Goal: Task Accomplishment & Management: Complete application form

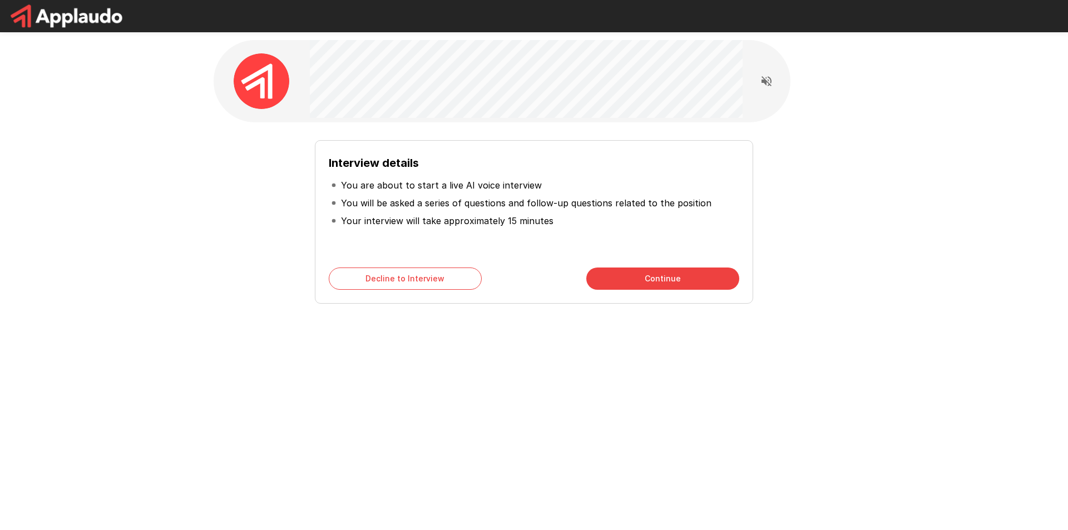
click at [629, 278] on button "Continue" at bounding box center [662, 279] width 153 height 22
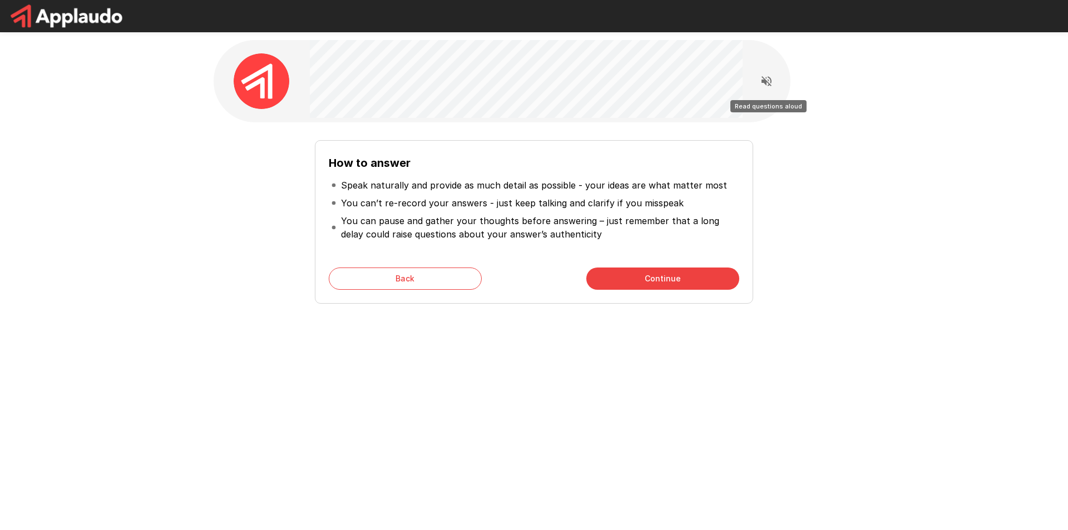
click at [768, 81] on icon "Read questions aloud" at bounding box center [766, 81] width 13 height 13
click at [592, 279] on button "Continue" at bounding box center [662, 279] width 153 height 22
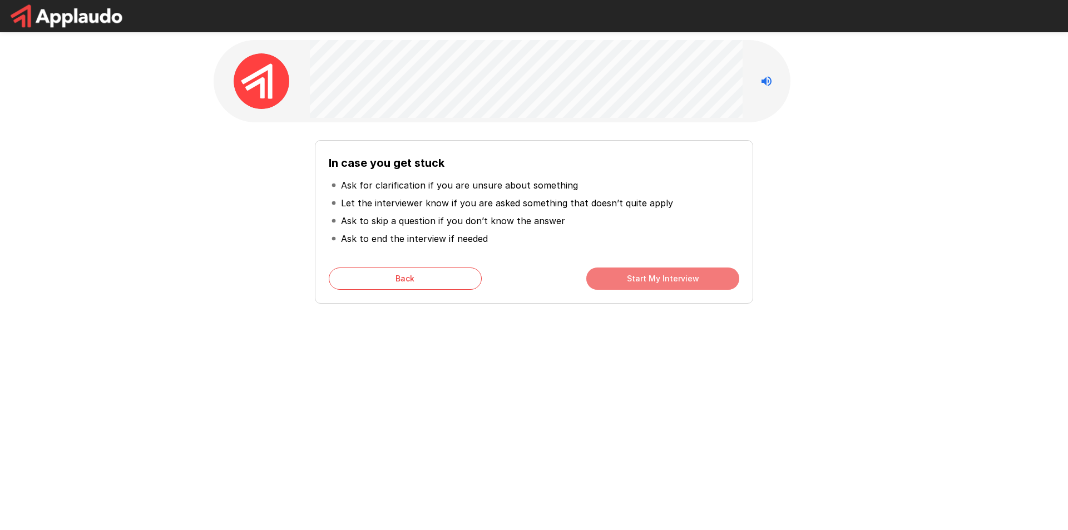
click at [599, 281] on button "Start My Interview" at bounding box center [662, 279] width 153 height 22
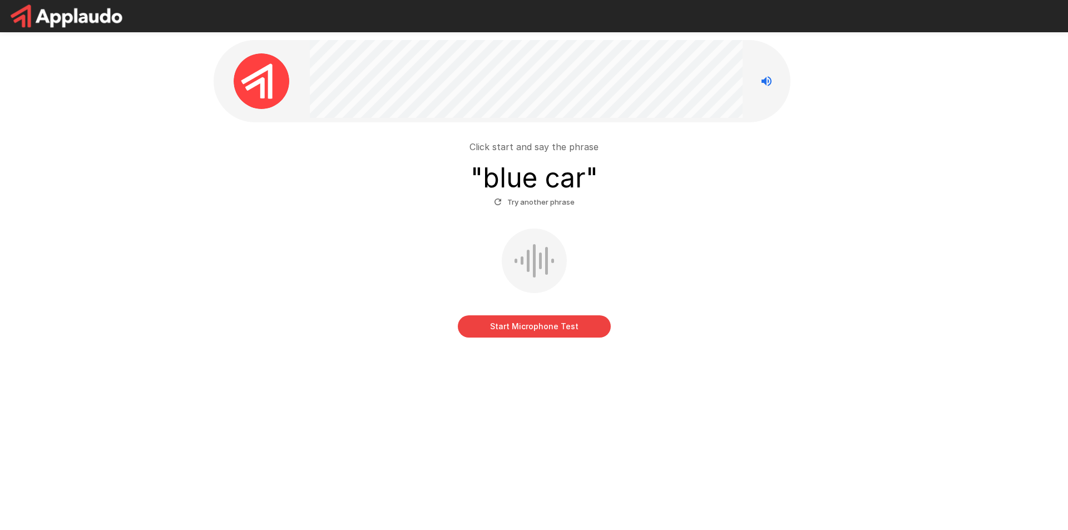
click at [493, 325] on button "Start Microphone Test" at bounding box center [534, 326] width 153 height 22
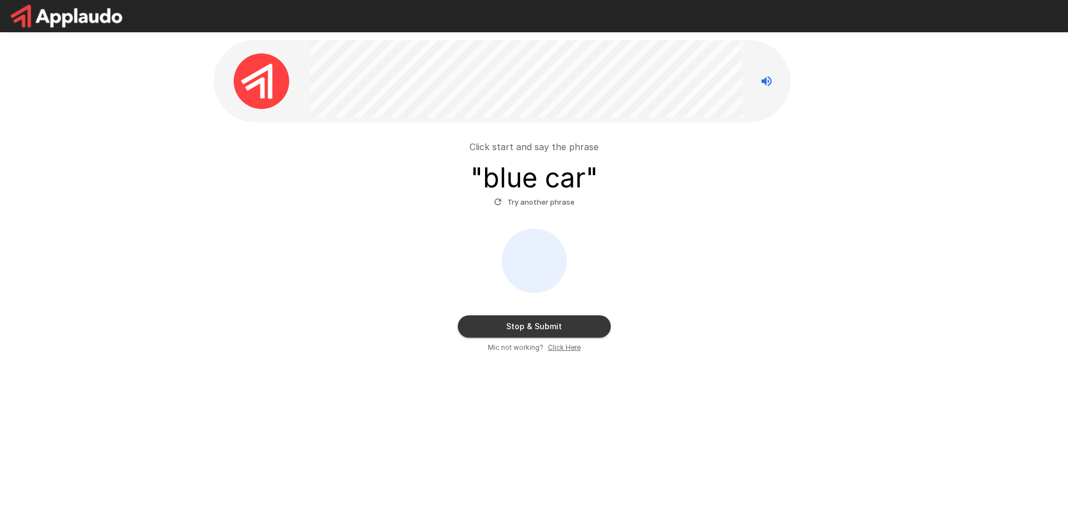
click at [472, 326] on button "Stop & Submit" at bounding box center [534, 326] width 153 height 22
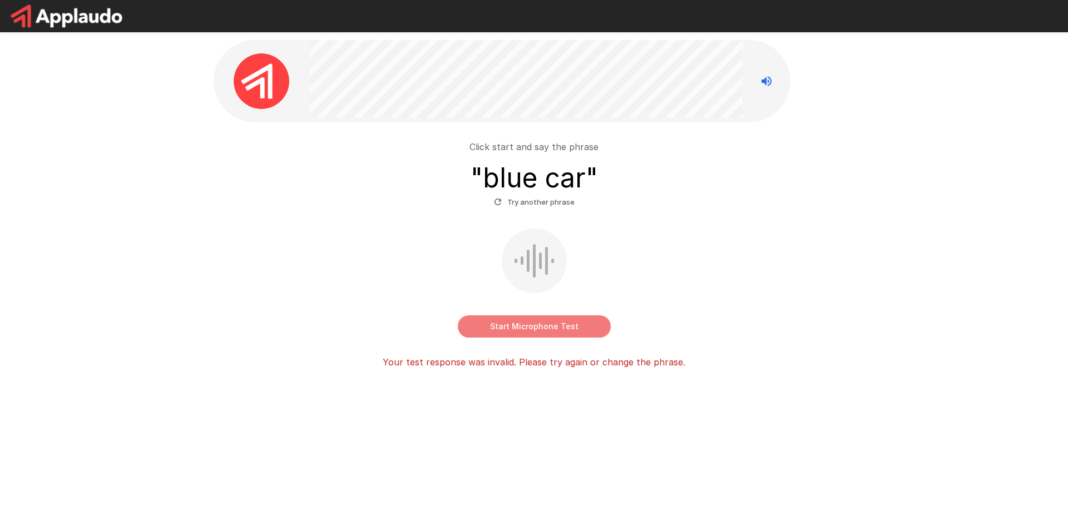
click at [483, 332] on button "Start Microphone Test" at bounding box center [534, 326] width 153 height 22
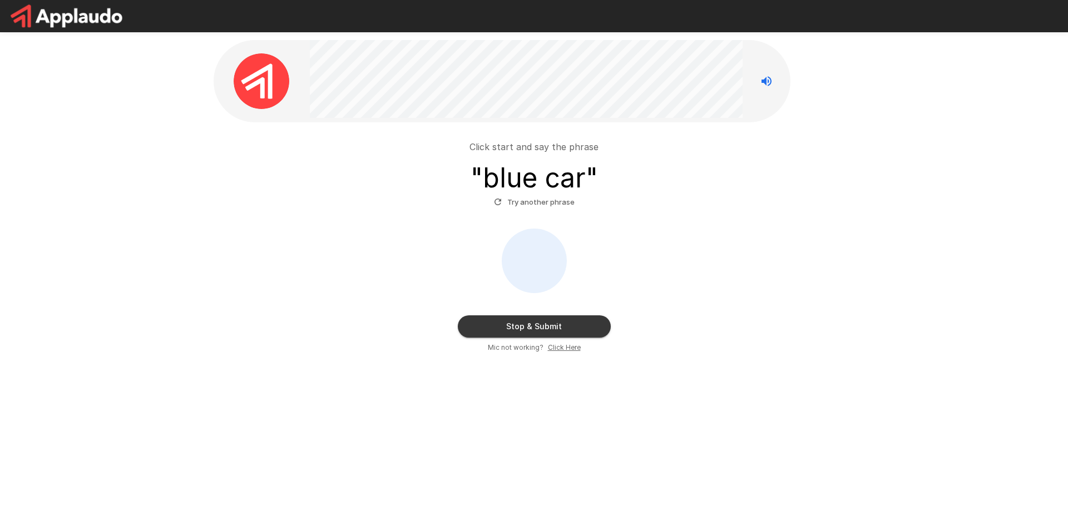
click at [479, 334] on button "Stop & Submit" at bounding box center [534, 326] width 153 height 22
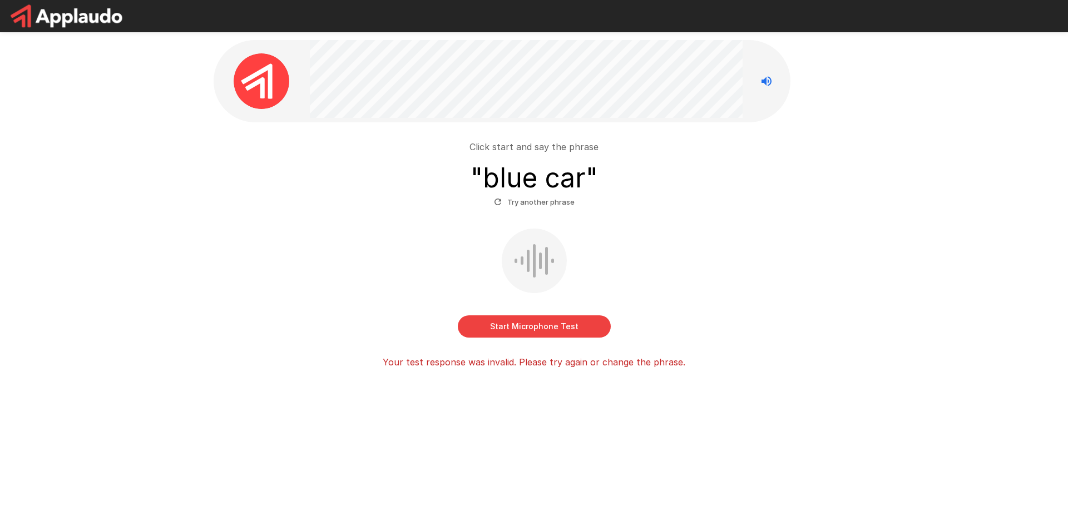
click at [534, 199] on button "Try another phrase" at bounding box center [534, 202] width 86 height 17
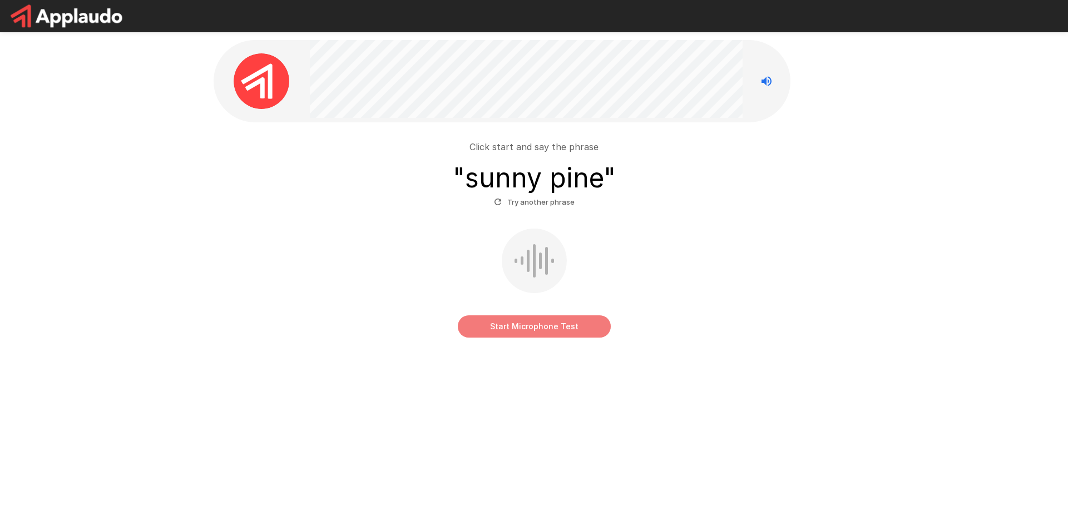
click at [507, 331] on button "Start Microphone Test" at bounding box center [534, 326] width 153 height 22
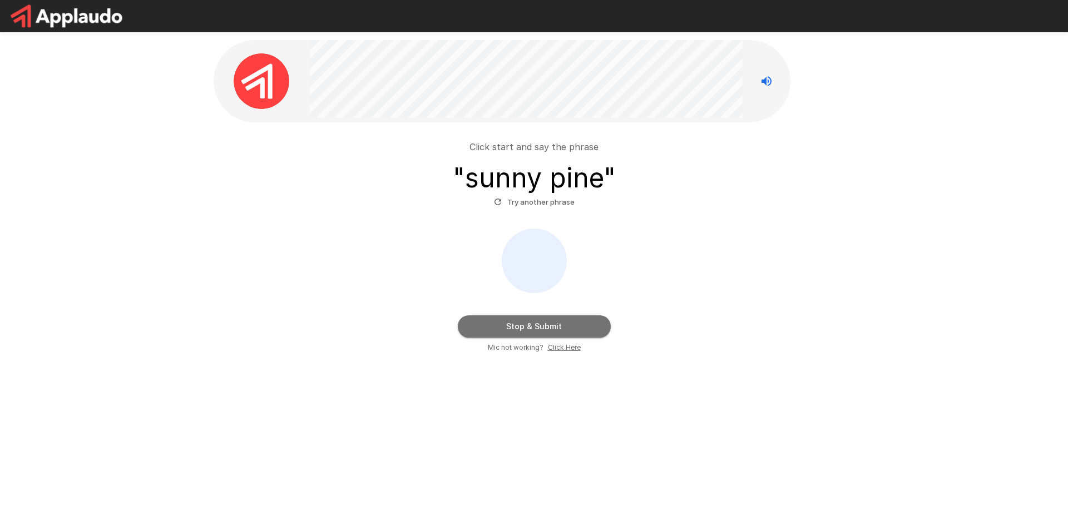
click at [479, 329] on button "Stop & Submit" at bounding box center [534, 326] width 153 height 22
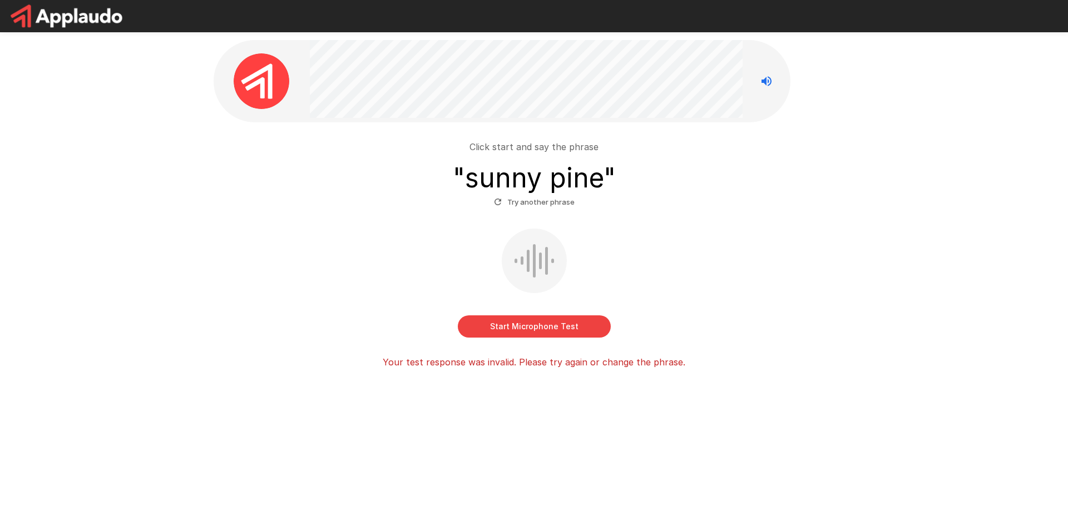
click at [509, 333] on button "Start Microphone Test" at bounding box center [534, 326] width 153 height 22
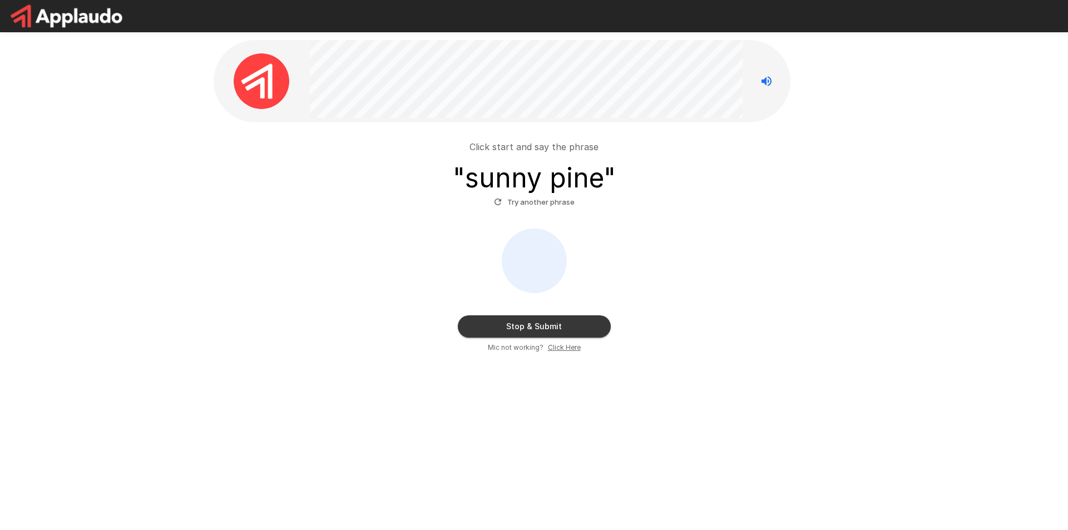
click at [556, 349] on u "Click Here" at bounding box center [564, 347] width 33 height 8
click at [549, 325] on button "Stop & Submit" at bounding box center [534, 326] width 153 height 22
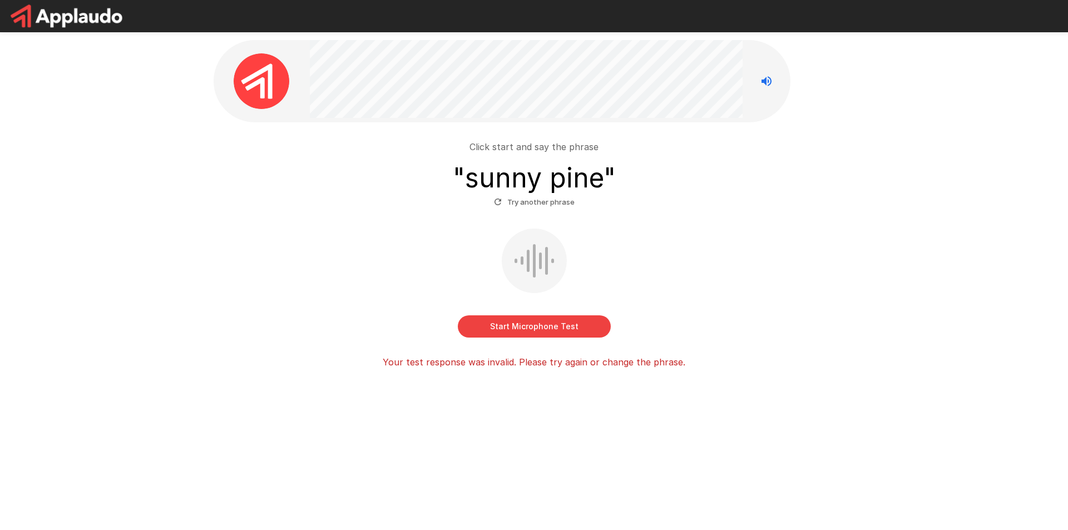
click at [532, 202] on button "Try another phrase" at bounding box center [534, 202] width 86 height 17
click at [513, 329] on button "Start Microphone Test" at bounding box center [534, 326] width 153 height 22
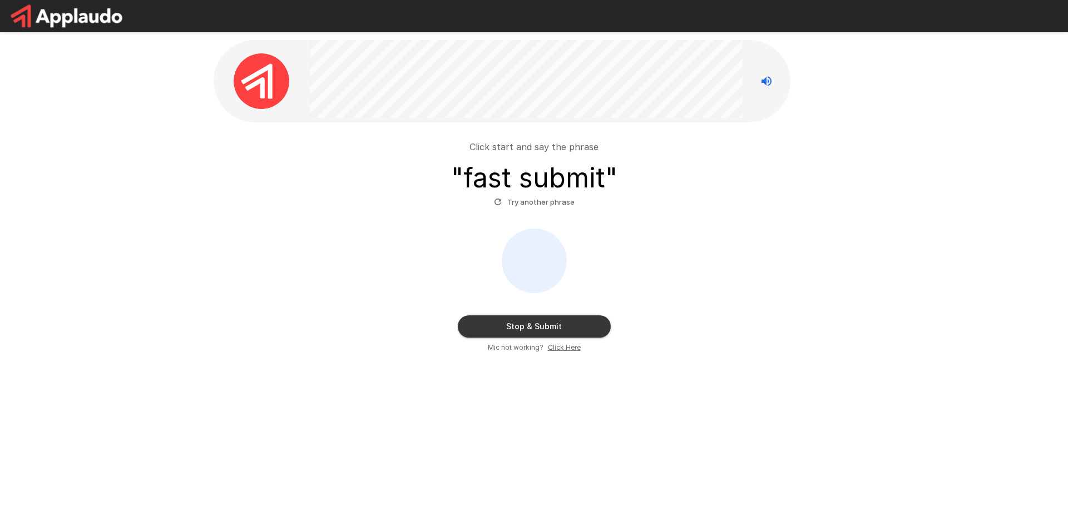
click at [527, 325] on button "Stop & Submit" at bounding box center [534, 326] width 153 height 22
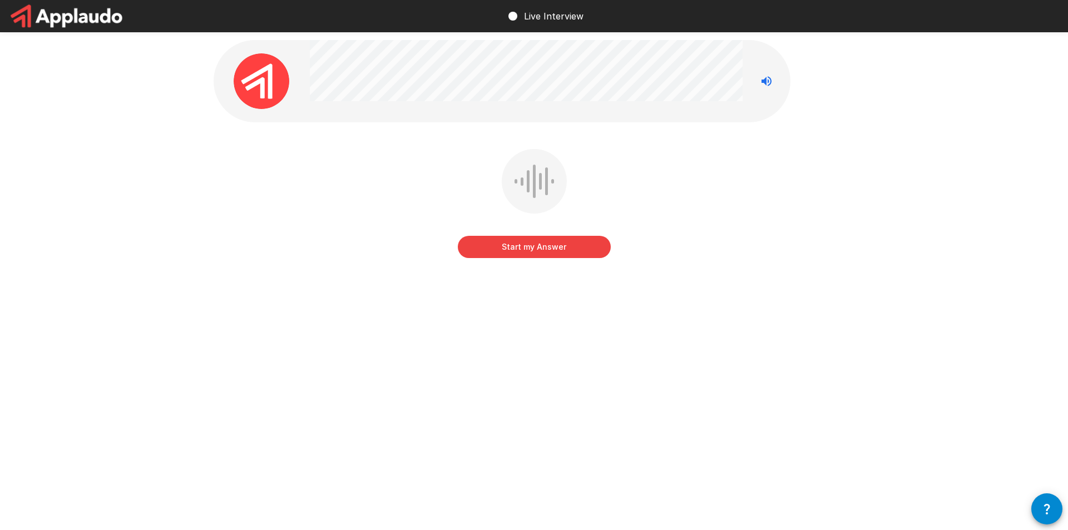
click at [1044, 507] on icon "button" at bounding box center [1046, 508] width 13 height 13
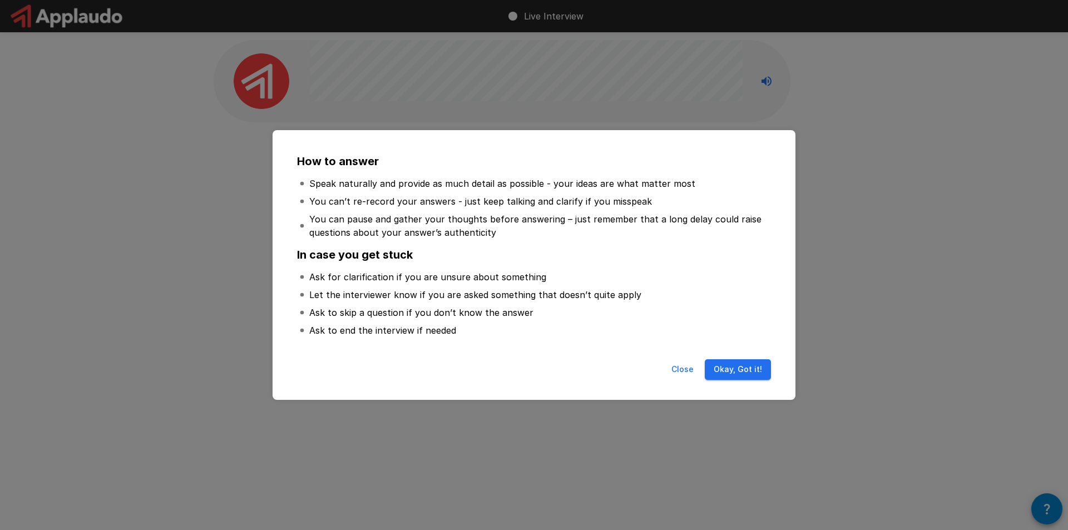
click at [726, 378] on button "Okay, Got it!" at bounding box center [738, 369] width 66 height 21
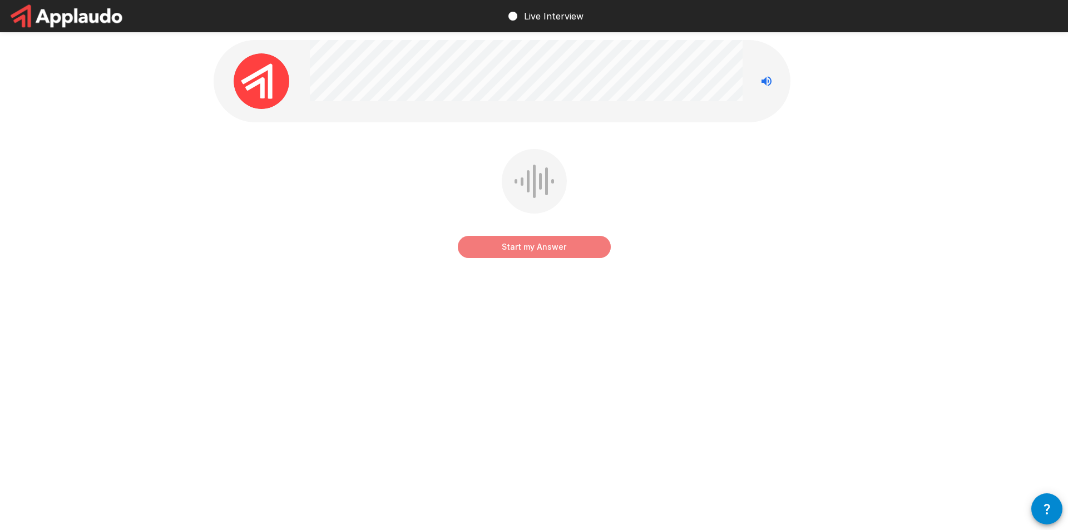
click at [521, 246] on button "Start my Answer" at bounding box center [534, 247] width 153 height 22
click at [503, 248] on button "Stop & Submit" at bounding box center [534, 247] width 153 height 22
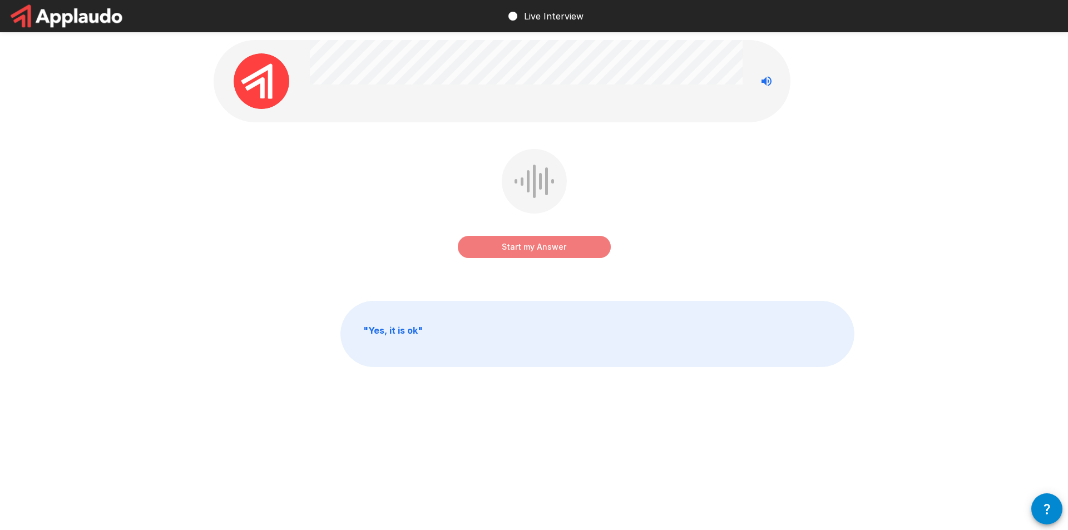
click at [521, 247] on button "Start my Answer" at bounding box center [534, 247] width 153 height 22
click at [554, 247] on button "Stop & Submit" at bounding box center [534, 247] width 153 height 22
click at [497, 246] on button "Start my Answer" at bounding box center [534, 247] width 153 height 22
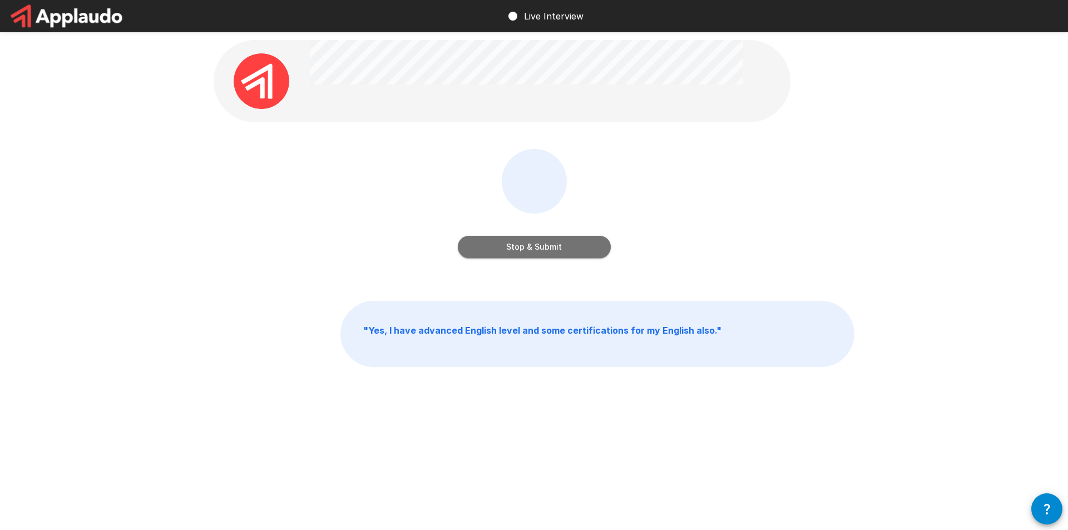
click at [512, 254] on button "Stop & Submit" at bounding box center [534, 247] width 153 height 22
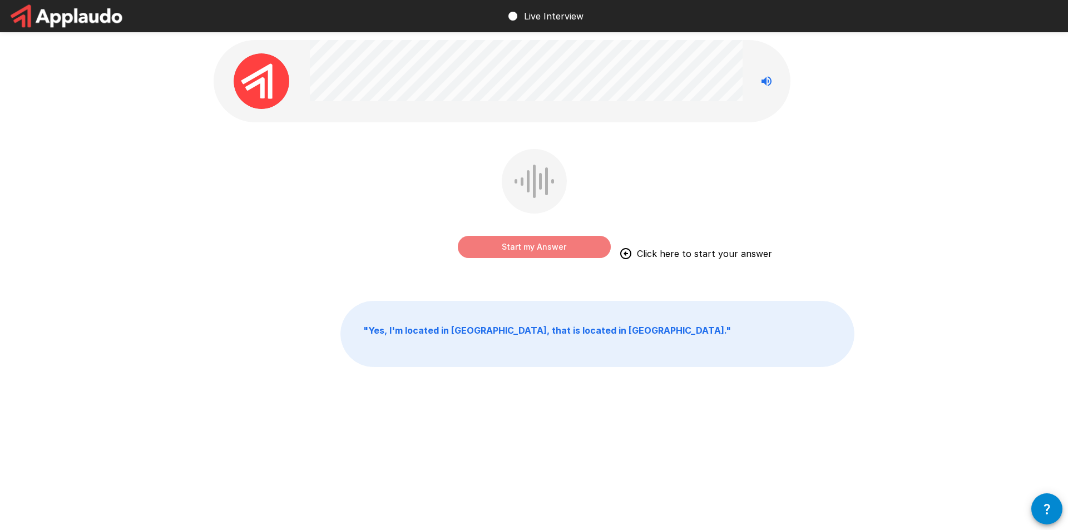
click at [549, 245] on button "Start my Answer" at bounding box center [534, 247] width 153 height 22
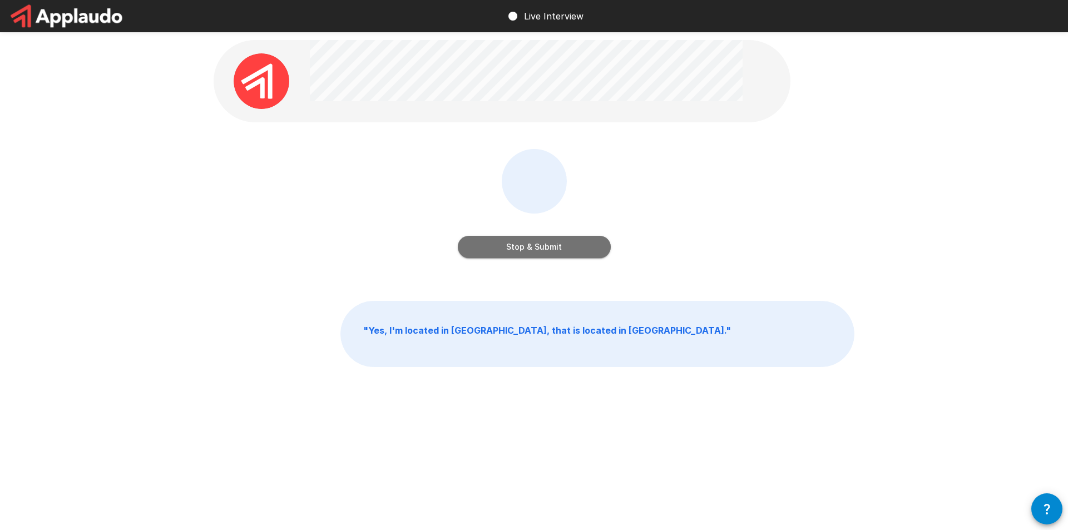
click at [486, 244] on button "Stop & Submit" at bounding box center [534, 247] width 153 height 22
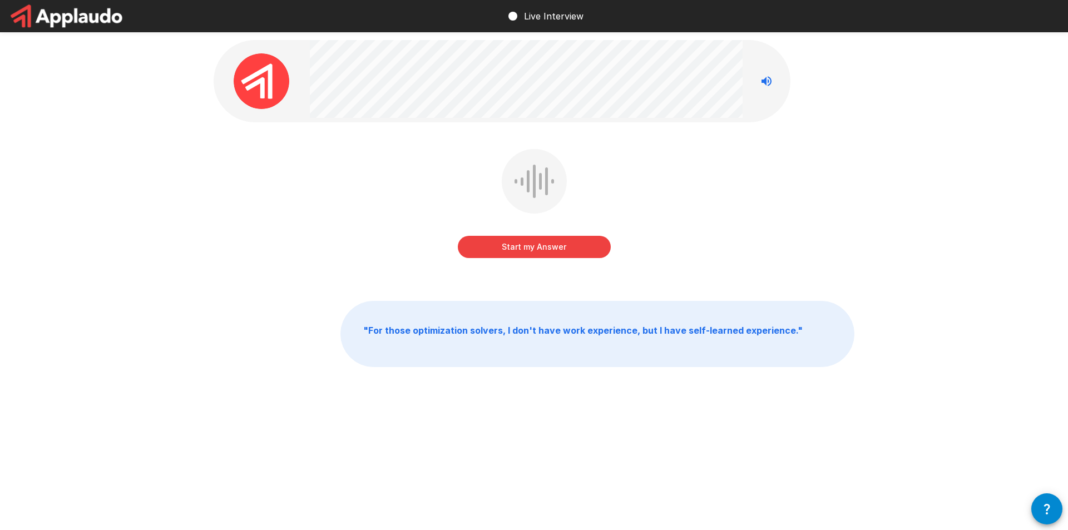
click at [536, 250] on button "Start my Answer" at bounding box center [534, 247] width 153 height 22
click at [591, 250] on button "Stop & Submit" at bounding box center [534, 247] width 153 height 22
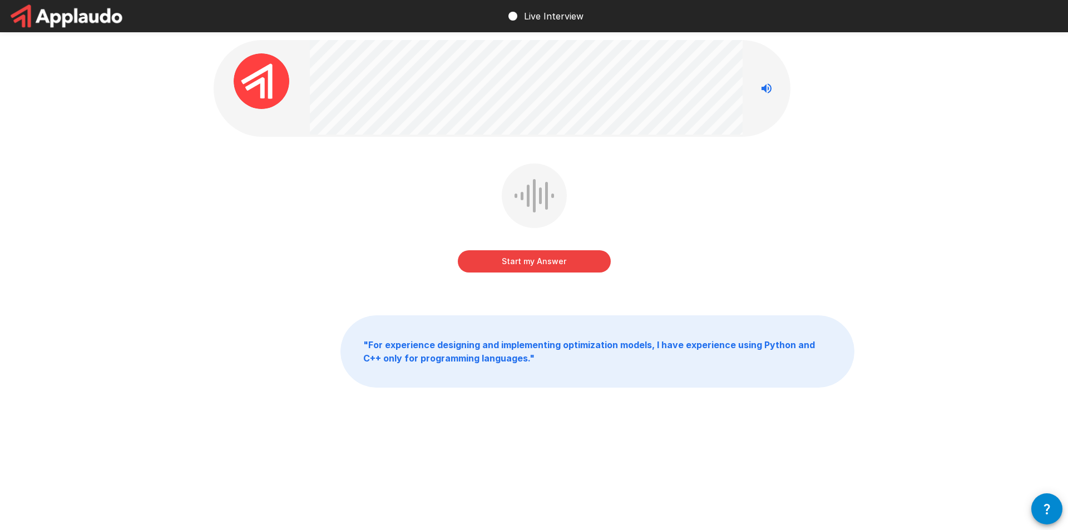
click at [515, 255] on button "Start my Answer" at bounding box center [534, 261] width 153 height 22
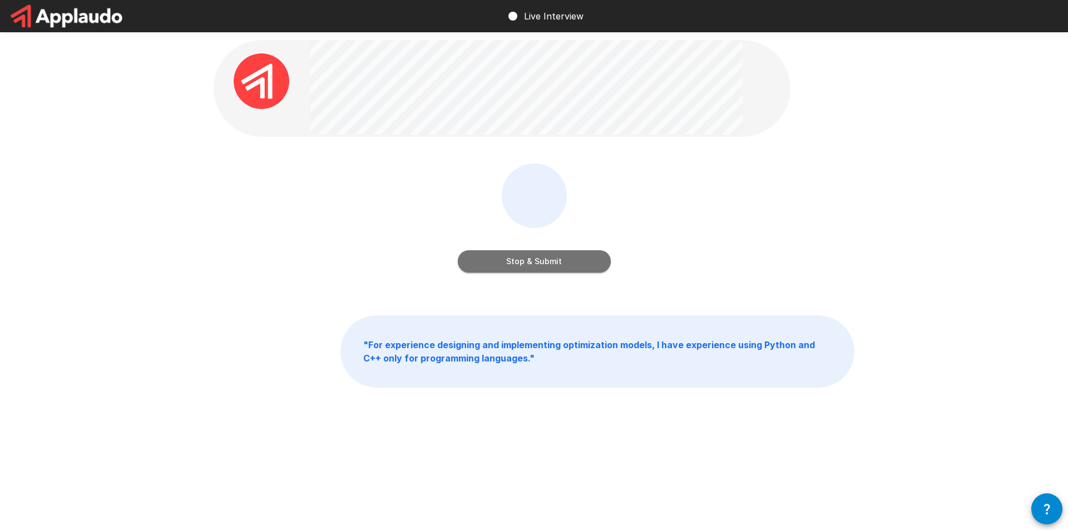
click at [572, 265] on button "Stop & Submit" at bounding box center [534, 261] width 153 height 22
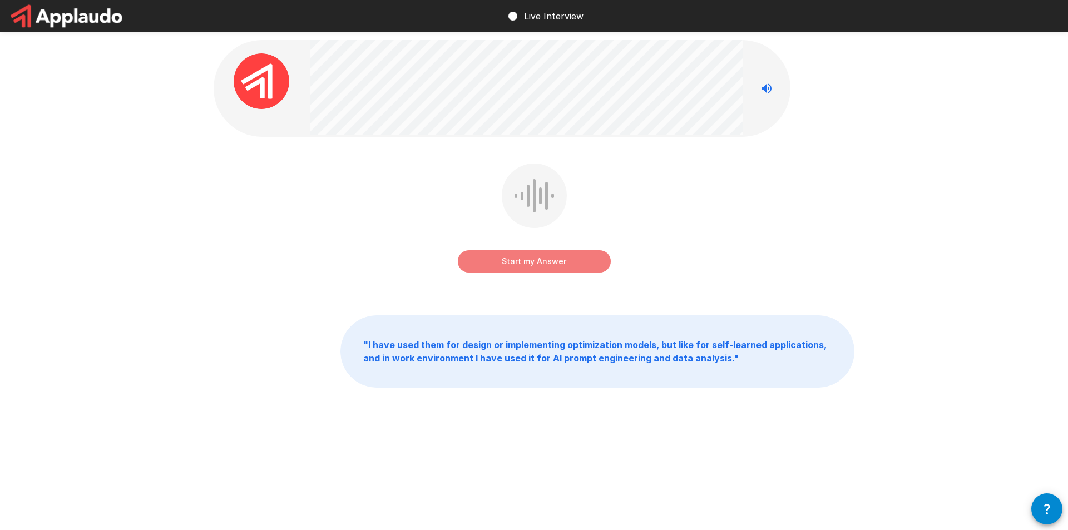
click at [544, 266] on button "Start my Answer" at bounding box center [534, 261] width 153 height 22
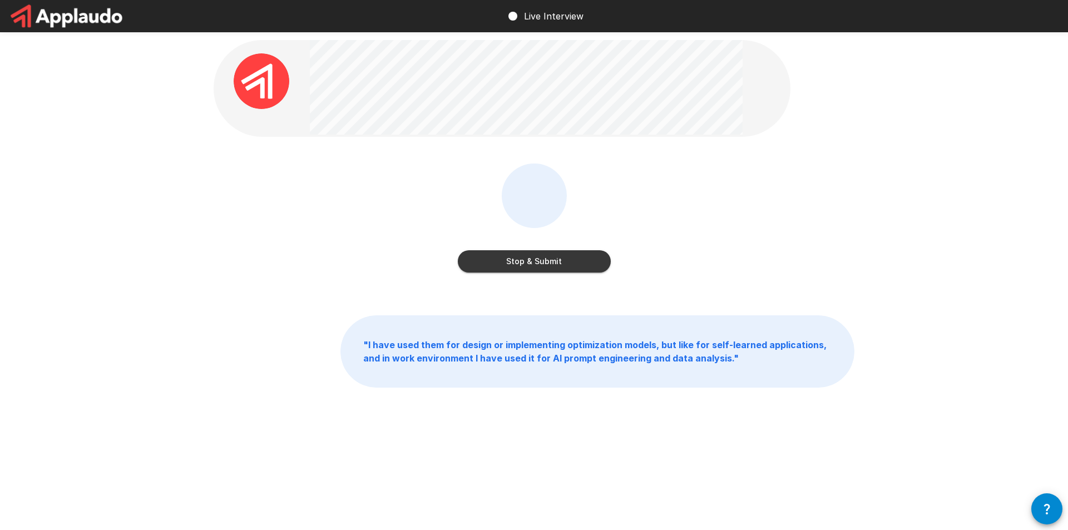
click at [561, 256] on button "Stop & Submit" at bounding box center [534, 261] width 153 height 22
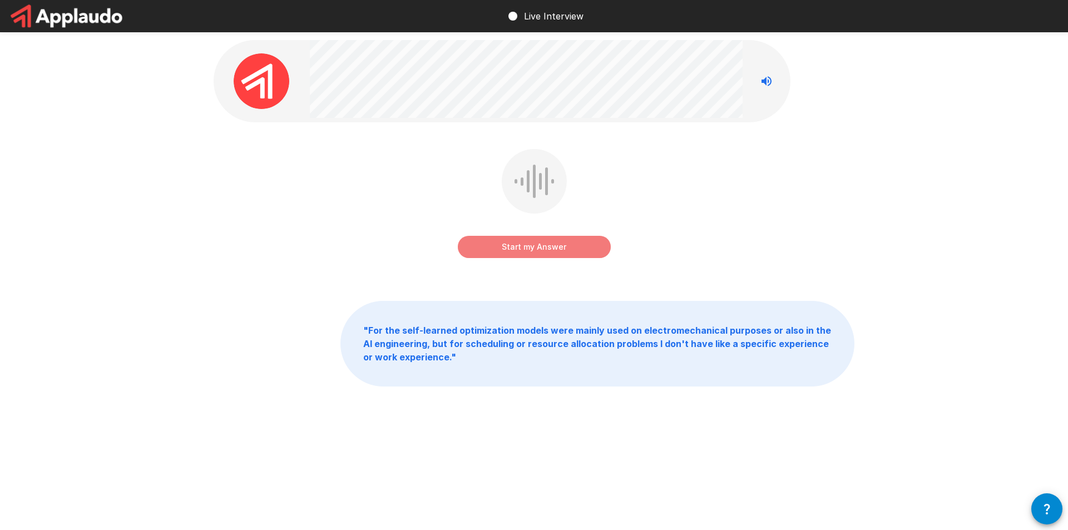
click at [528, 253] on button "Start my Answer" at bounding box center [534, 247] width 153 height 22
click at [499, 246] on button "Stop & Submit" at bounding box center [534, 247] width 153 height 22
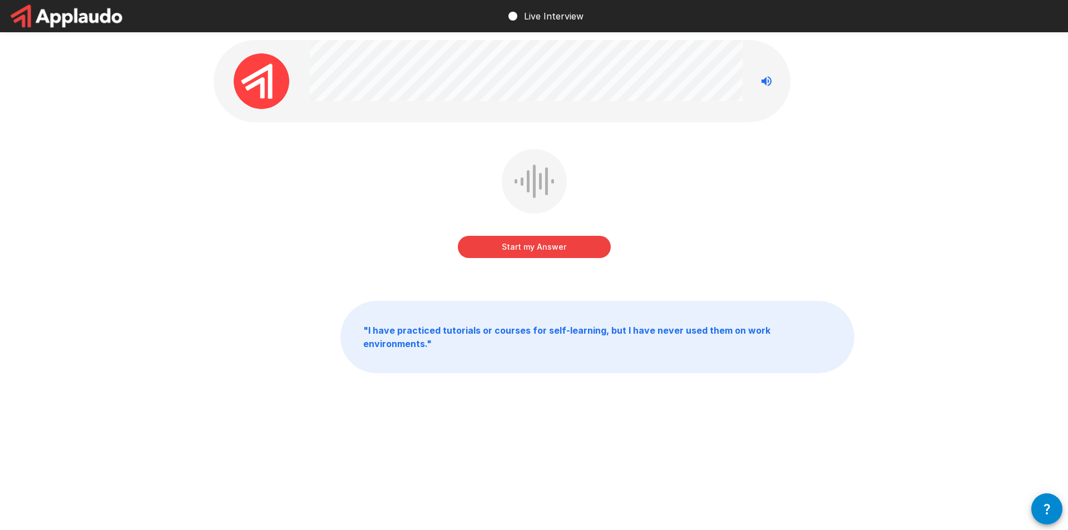
click at [498, 247] on button "Start my Answer" at bounding box center [534, 247] width 153 height 22
click at [524, 239] on button "Stop & Submit" at bounding box center [534, 247] width 153 height 22
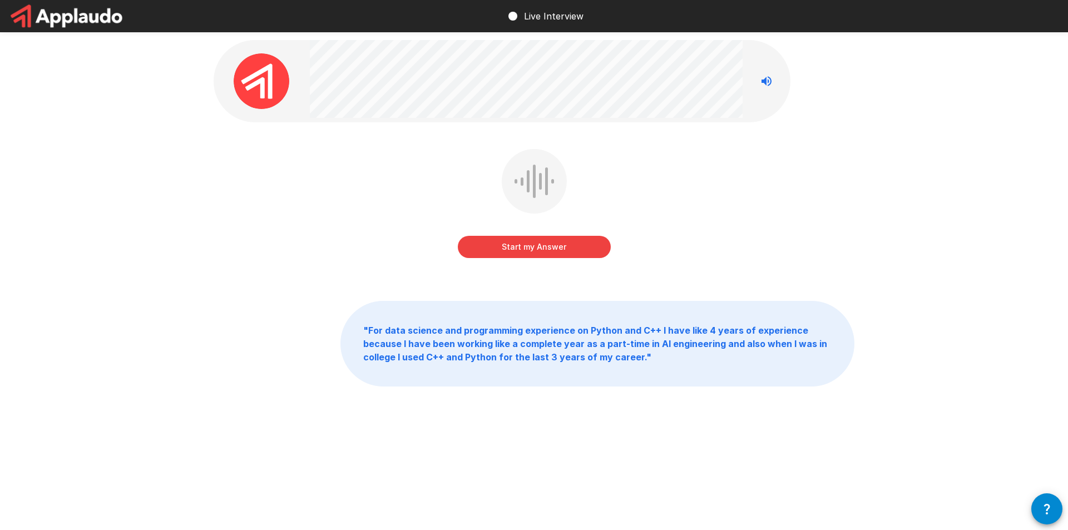
click at [517, 246] on button "Start my Answer" at bounding box center [534, 247] width 153 height 22
click at [529, 247] on button "Stop & Submit" at bounding box center [534, 247] width 153 height 22
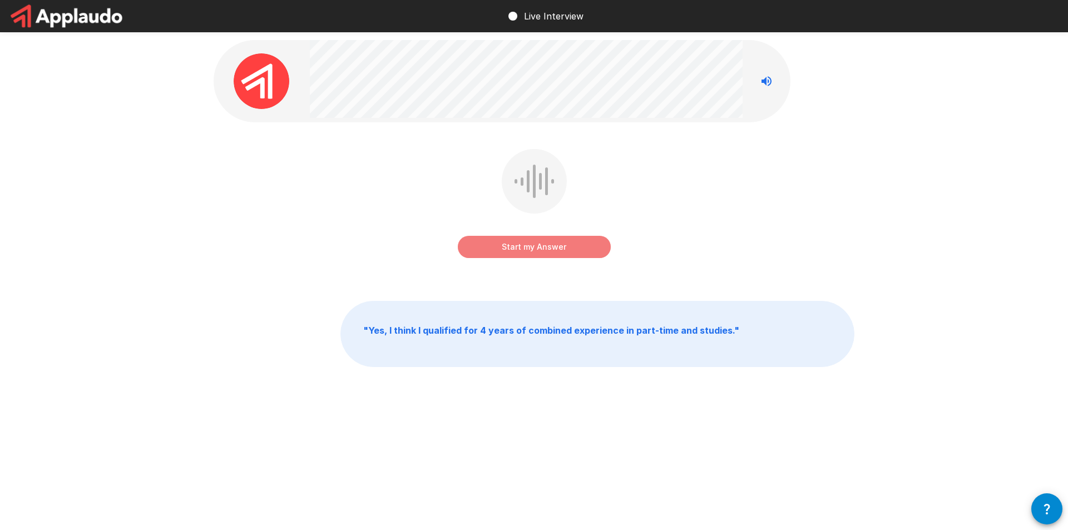
click at [517, 240] on button "Start my Answer" at bounding box center [534, 247] width 153 height 22
click at [486, 242] on button "Stop & Submit" at bounding box center [534, 247] width 153 height 22
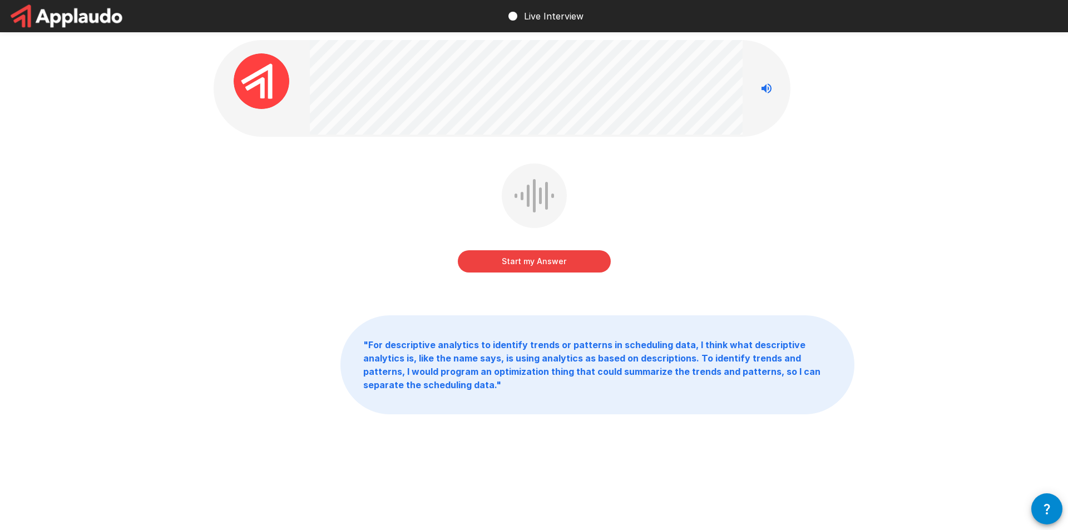
click at [500, 264] on button "Start my Answer" at bounding box center [534, 261] width 153 height 22
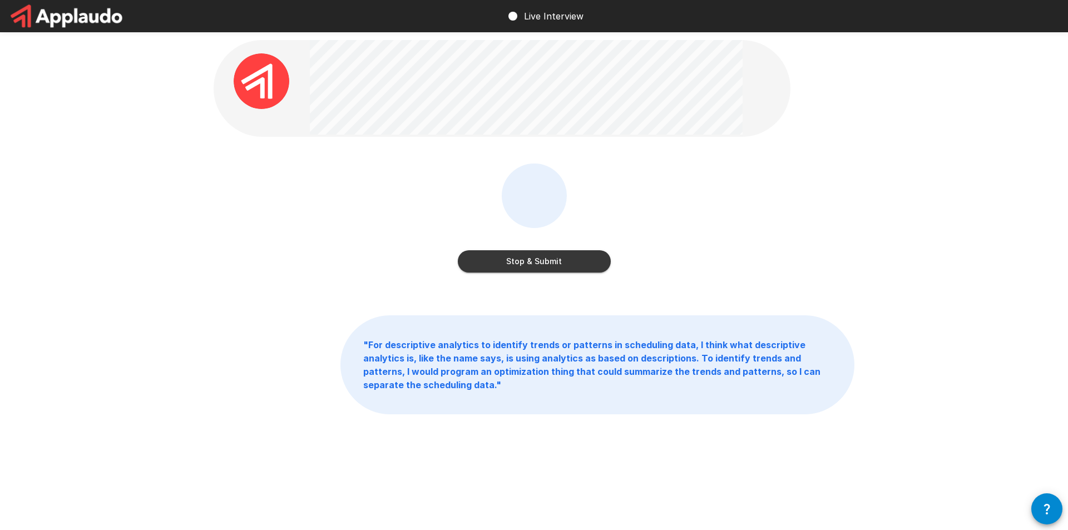
click at [523, 258] on button "Stop & Submit" at bounding box center [534, 261] width 153 height 22
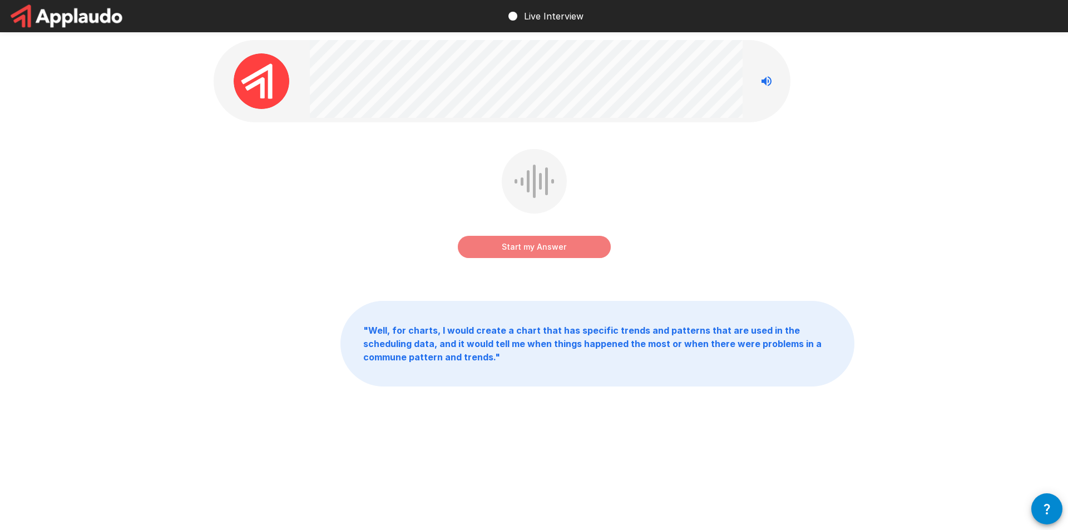
click at [568, 245] on button "Start my Answer" at bounding box center [534, 247] width 153 height 22
click at [526, 247] on button "Stop & Submit" at bounding box center [534, 247] width 153 height 22
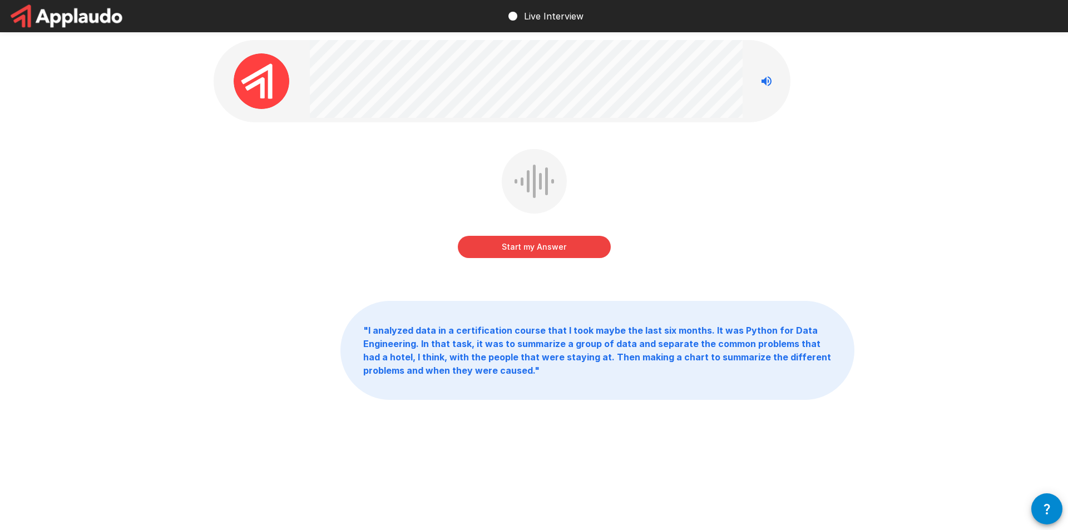
click at [512, 242] on button "Start my Answer" at bounding box center [534, 247] width 153 height 22
drag, startPoint x: 482, startPoint y: 247, endPoint x: 346, endPoint y: 205, distance: 142.7
click at [482, 247] on button "Stop & Submit" at bounding box center [534, 247] width 153 height 22
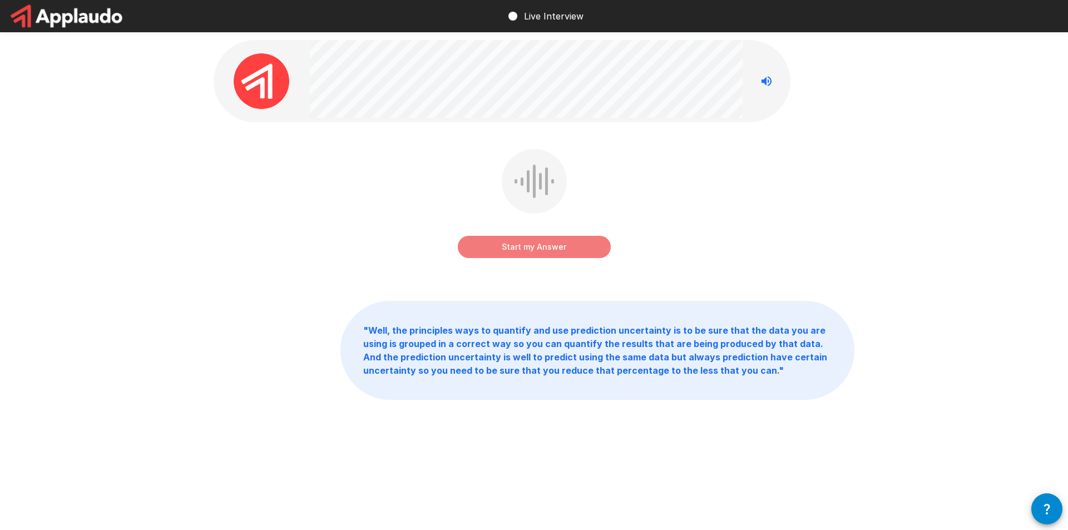
click at [499, 252] on button "Start my Answer" at bounding box center [534, 247] width 153 height 22
click at [483, 253] on button "Stop & Submit" at bounding box center [534, 247] width 153 height 22
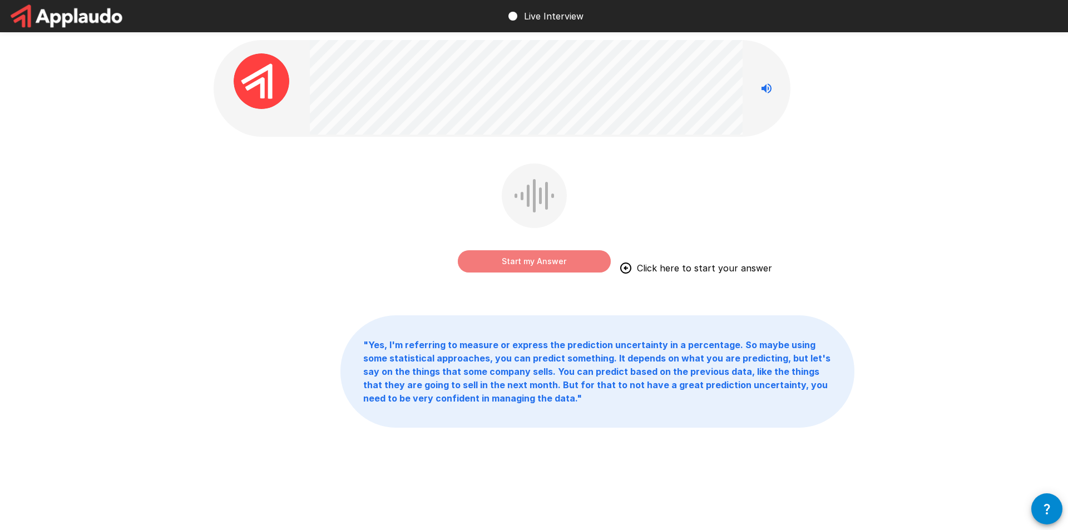
click at [502, 259] on button "Start my Answer" at bounding box center [534, 261] width 153 height 22
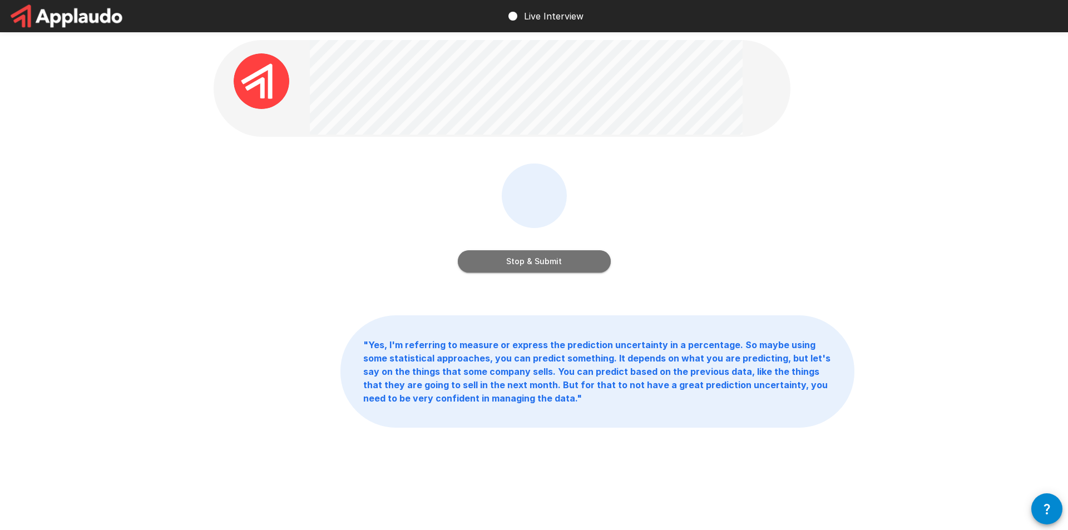
click at [496, 266] on button "Stop & Submit" at bounding box center [534, 261] width 153 height 22
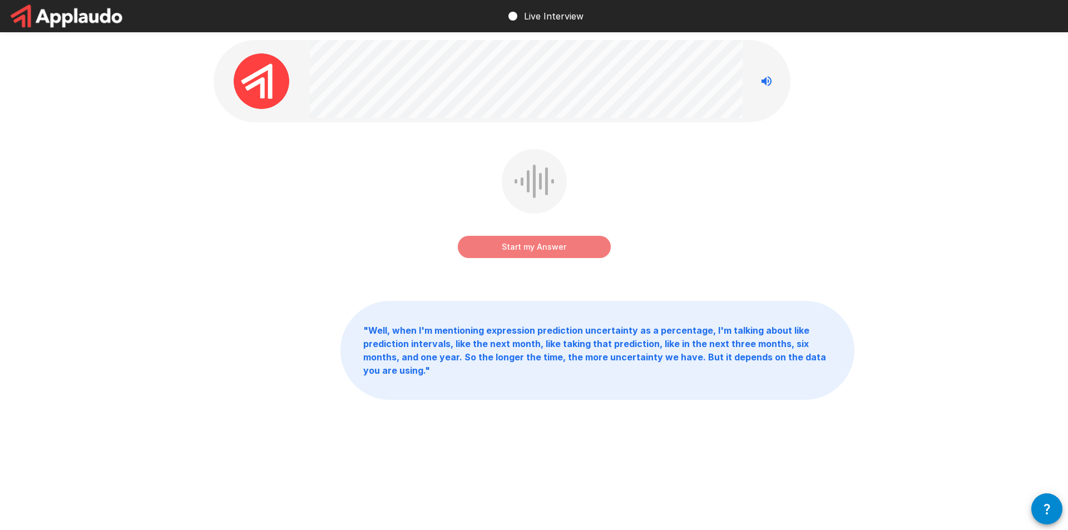
click at [492, 245] on button "Start my Answer" at bounding box center [534, 247] width 153 height 22
click at [489, 246] on button "Stop & Submit" at bounding box center [534, 247] width 153 height 22
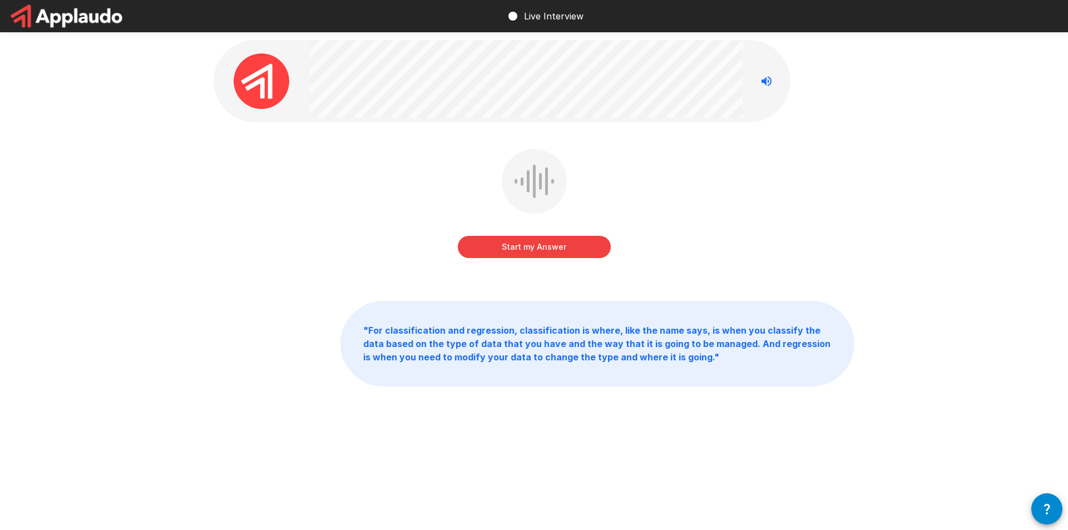
click at [461, 124] on div "Start my Answer " For classification and regression, classification is where, l…" at bounding box center [533, 237] width 667 height 475
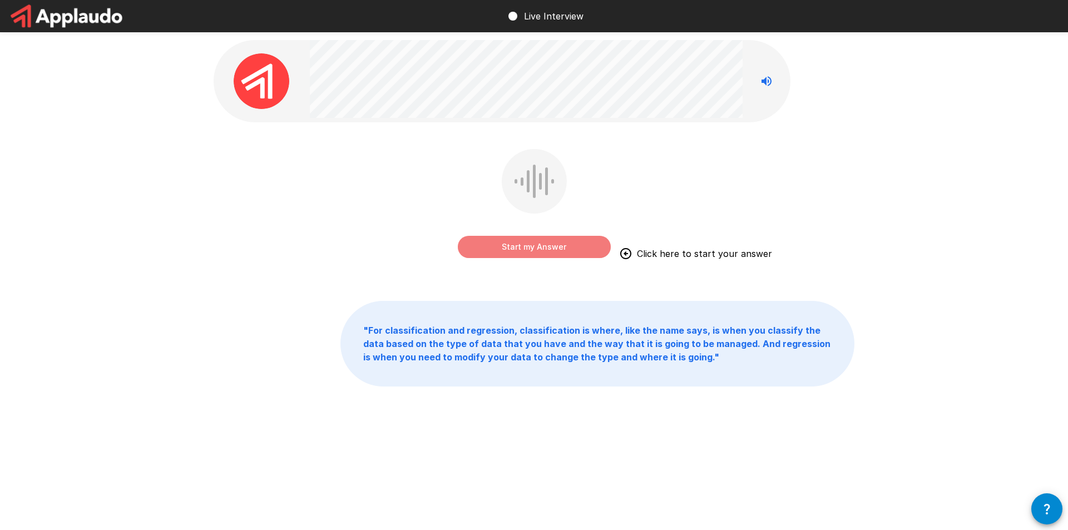
click at [528, 254] on button "Start my Answer" at bounding box center [534, 247] width 153 height 22
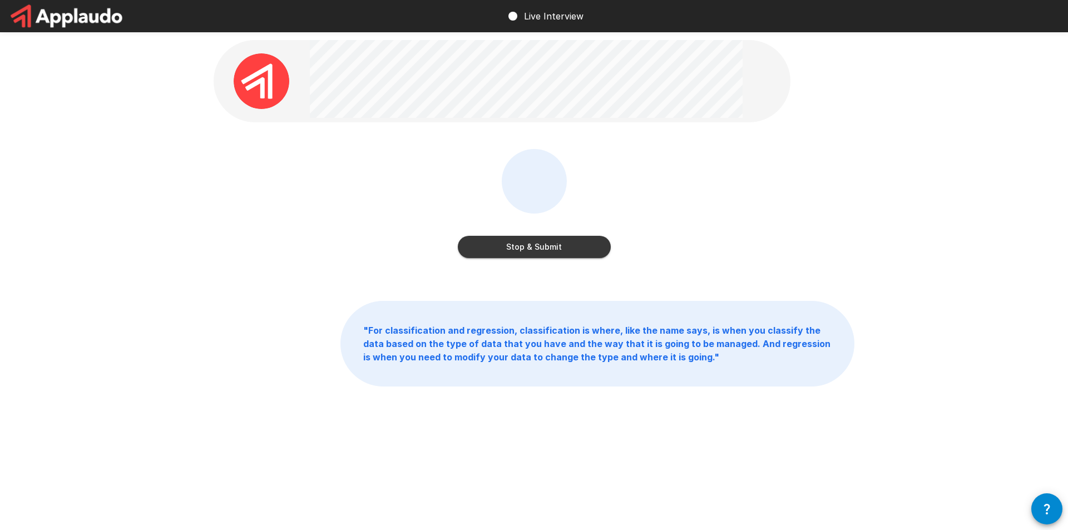
click at [532, 248] on button "Stop & Submit" at bounding box center [534, 247] width 153 height 22
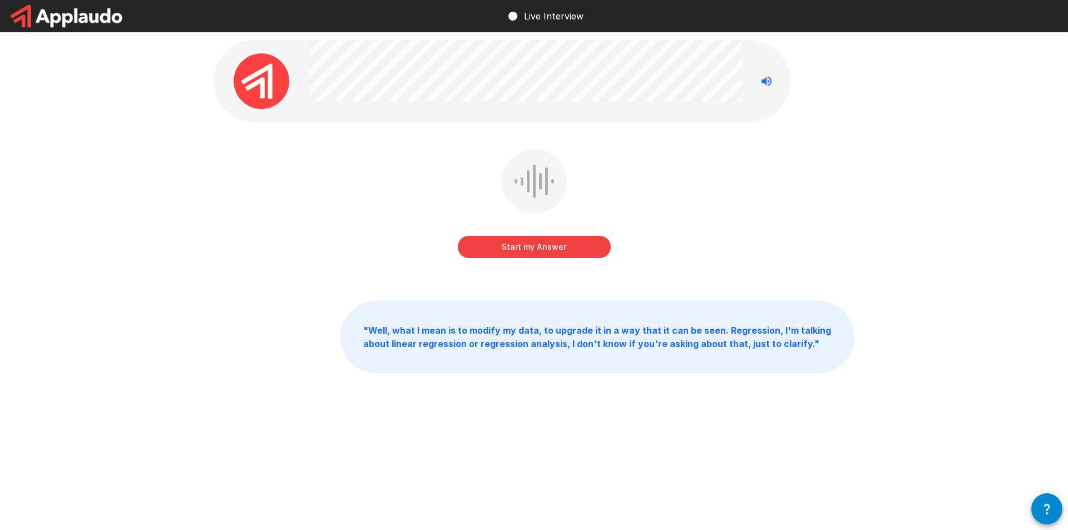
click at [492, 244] on button "Start my Answer" at bounding box center [534, 247] width 153 height 22
click at [493, 249] on button "Stop & Submit" at bounding box center [534, 247] width 153 height 22
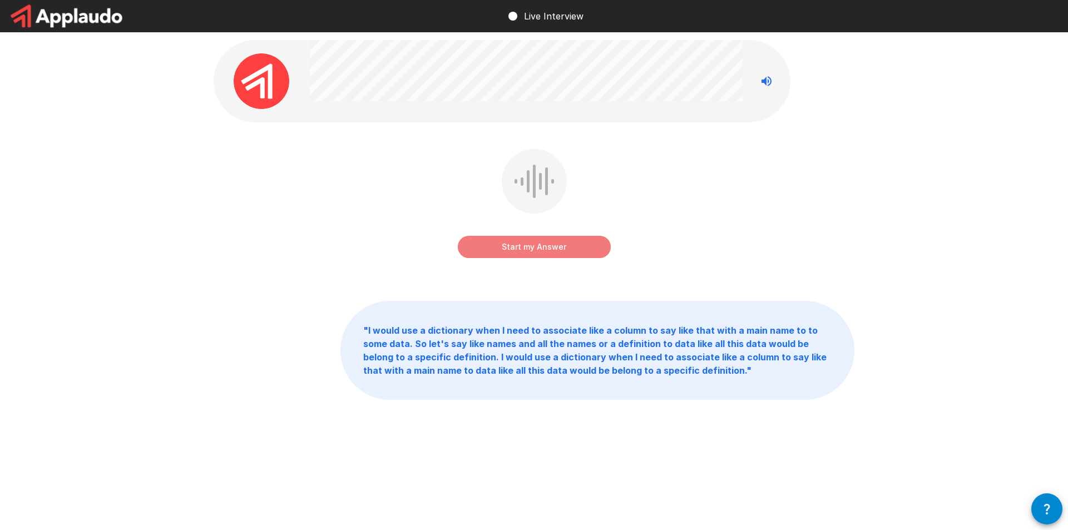
click at [494, 246] on button "Start my Answer" at bounding box center [534, 247] width 153 height 22
click at [489, 257] on button "Stop & Submit" at bounding box center [534, 247] width 153 height 22
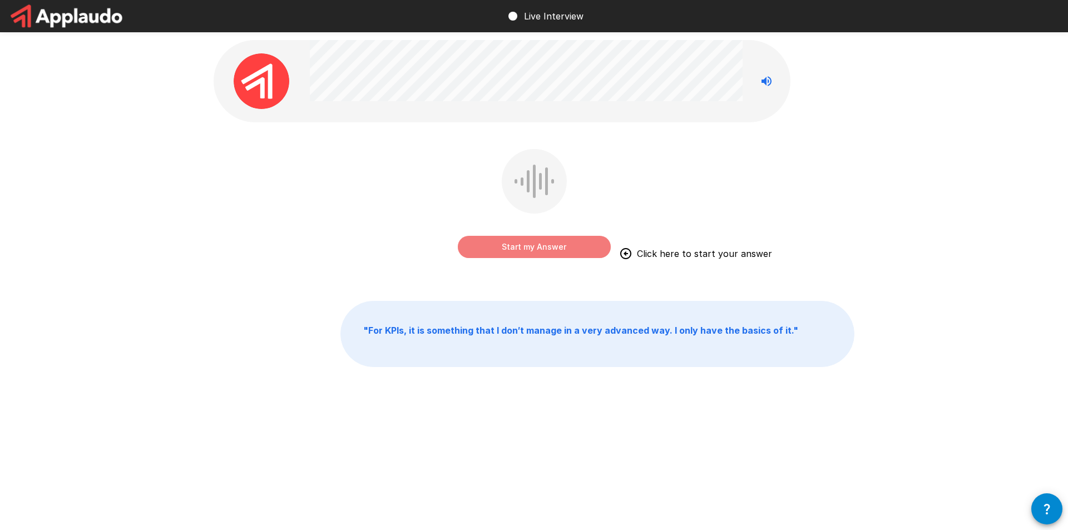
click at [512, 246] on button "Start my Answer" at bounding box center [534, 247] width 153 height 22
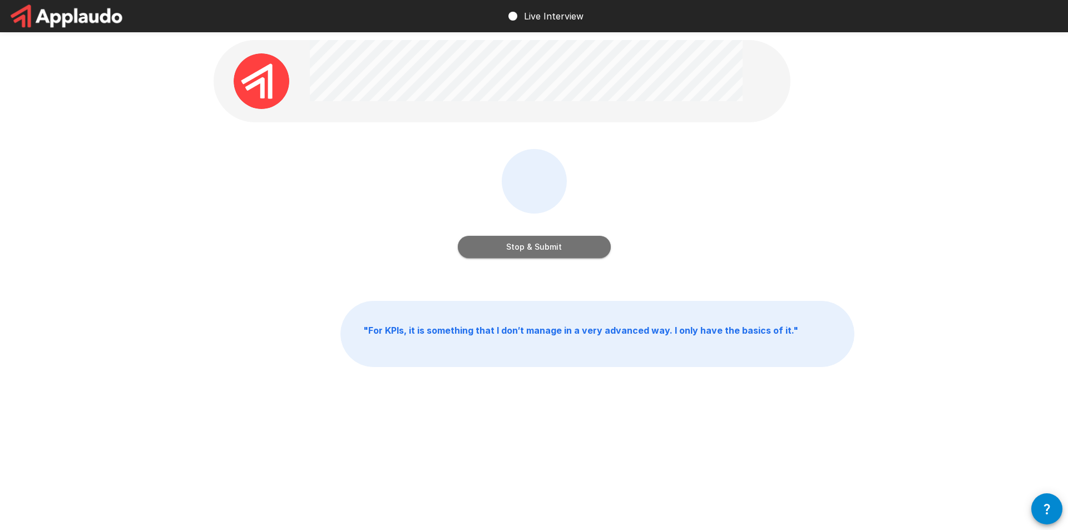
click at [528, 252] on button "Stop & Submit" at bounding box center [534, 247] width 153 height 22
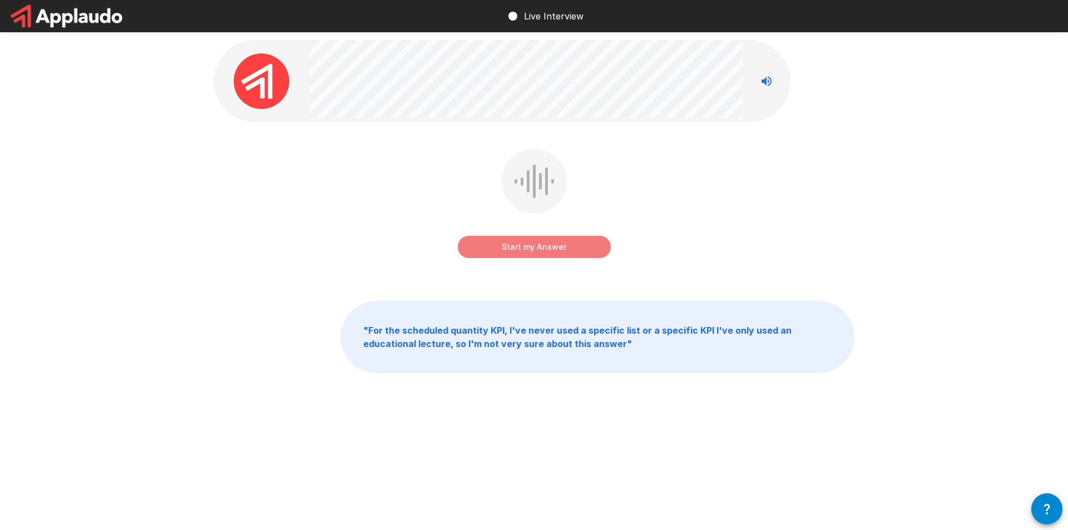
click at [521, 249] on button "Start my Answer" at bounding box center [534, 247] width 153 height 22
click at [549, 250] on button "Stop & Submit" at bounding box center [534, 247] width 153 height 22
click at [475, 250] on button "Start my Answer" at bounding box center [534, 247] width 153 height 22
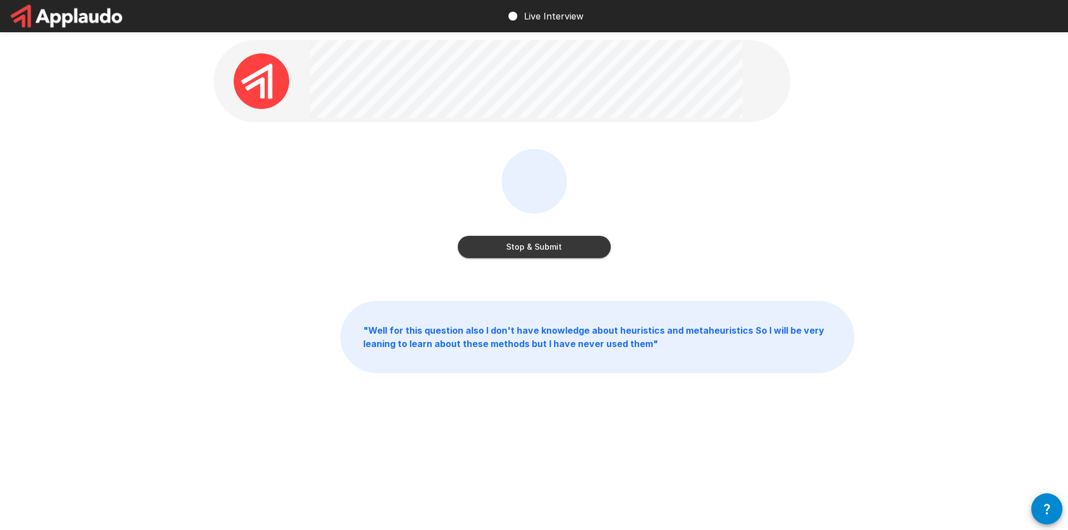
click at [512, 249] on button "Stop & Submit" at bounding box center [534, 247] width 153 height 22
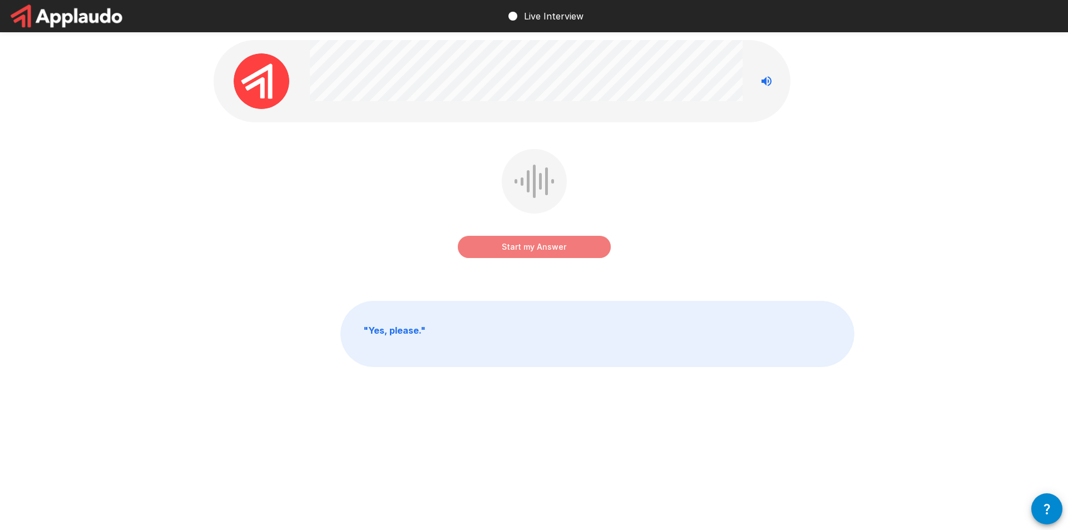
click at [509, 244] on button "Start my Answer" at bounding box center [534, 247] width 153 height 22
click at [514, 252] on button "Stop & Submit" at bounding box center [534, 247] width 153 height 22
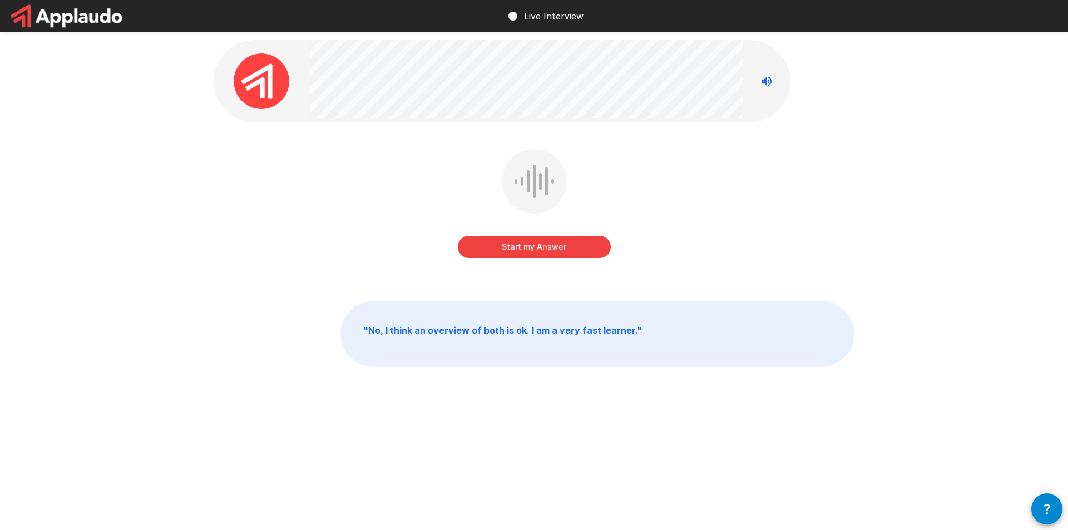
click at [529, 248] on button "Start my Answer" at bounding box center [534, 247] width 153 height 22
click at [488, 239] on button "Stop & Submit" at bounding box center [534, 247] width 153 height 22
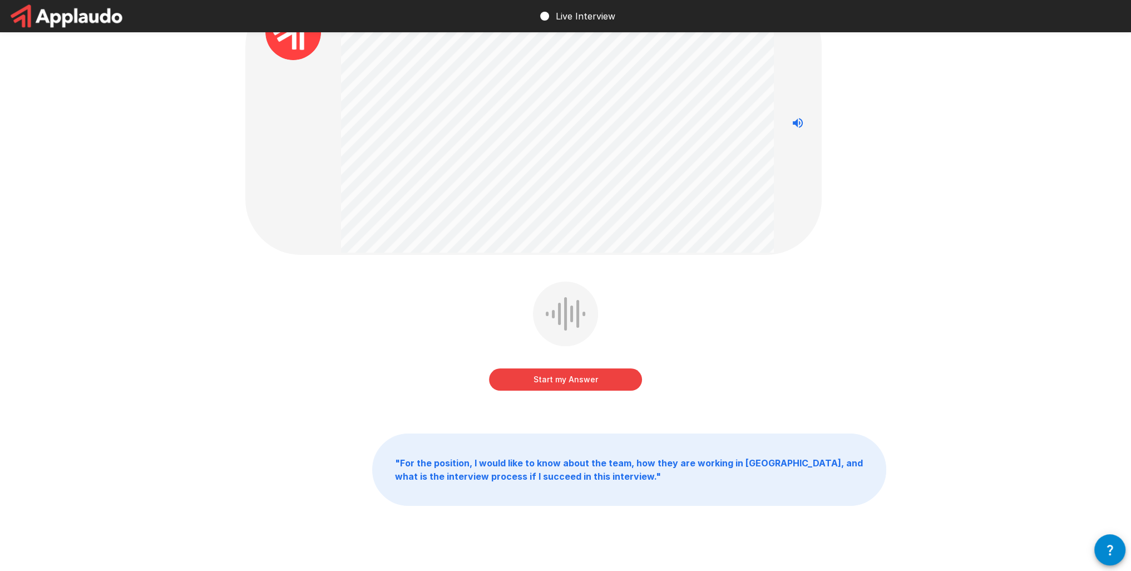
scroll to position [56, 0]
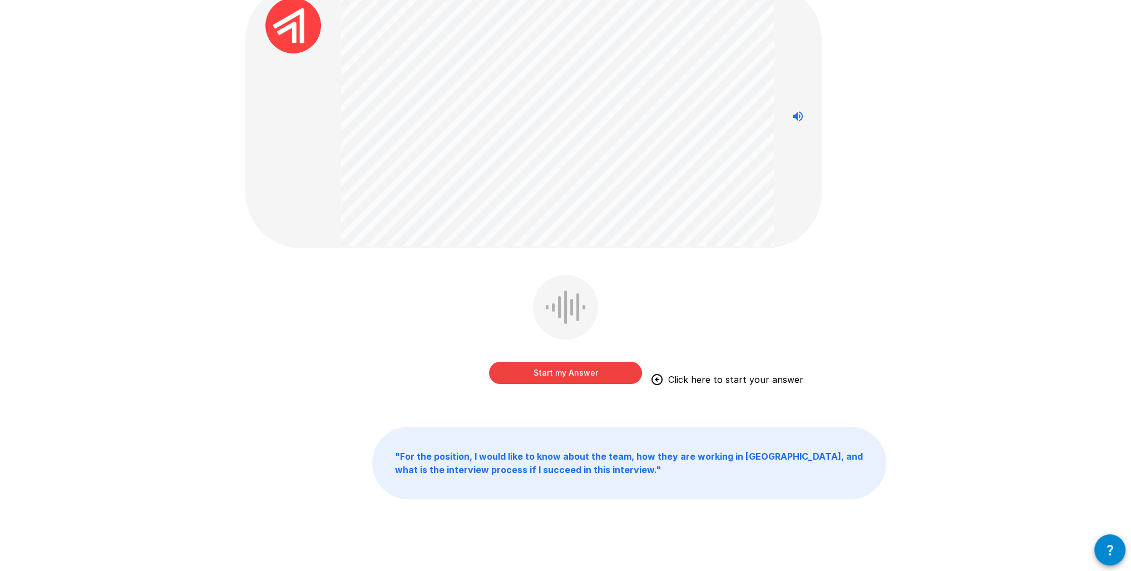
click at [511, 377] on button "Start my Answer" at bounding box center [565, 372] width 153 height 22
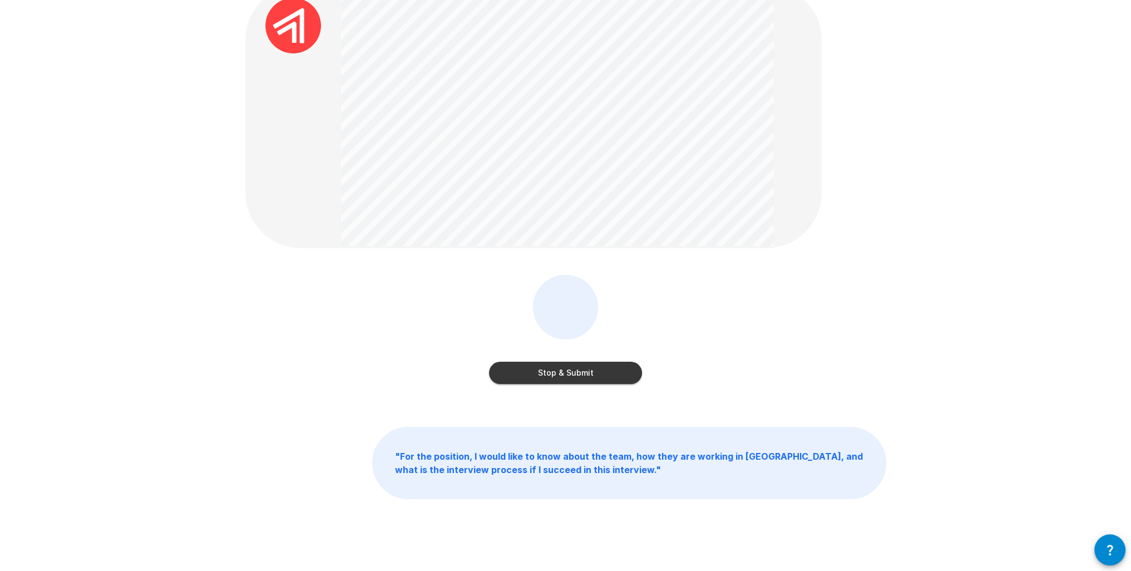
click at [511, 373] on button "Stop & Submit" at bounding box center [565, 372] width 153 height 22
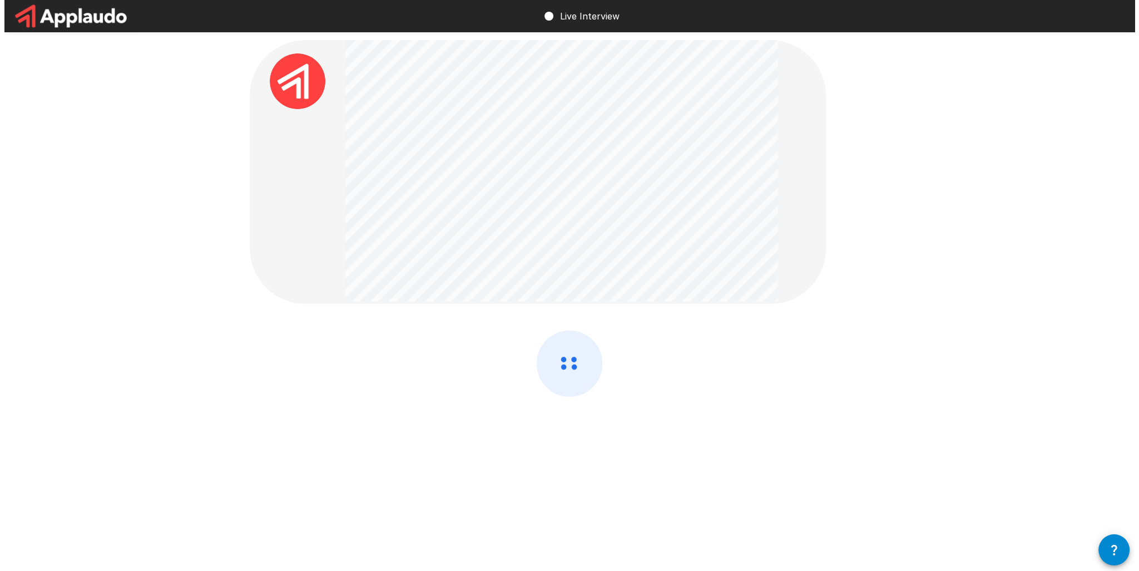
scroll to position [0, 0]
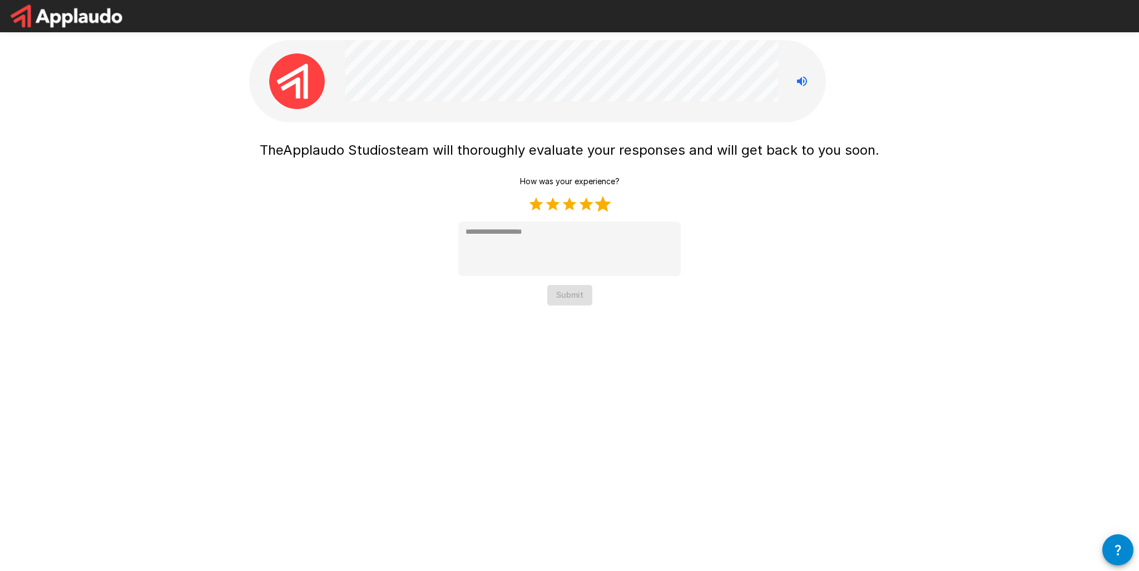
click at [598, 202] on label "5 Stars" at bounding box center [603, 204] width 17 height 17
type textarea "*"
click at [563, 299] on button "Submit" at bounding box center [569, 295] width 45 height 21
